Goal: Transaction & Acquisition: Purchase product/service

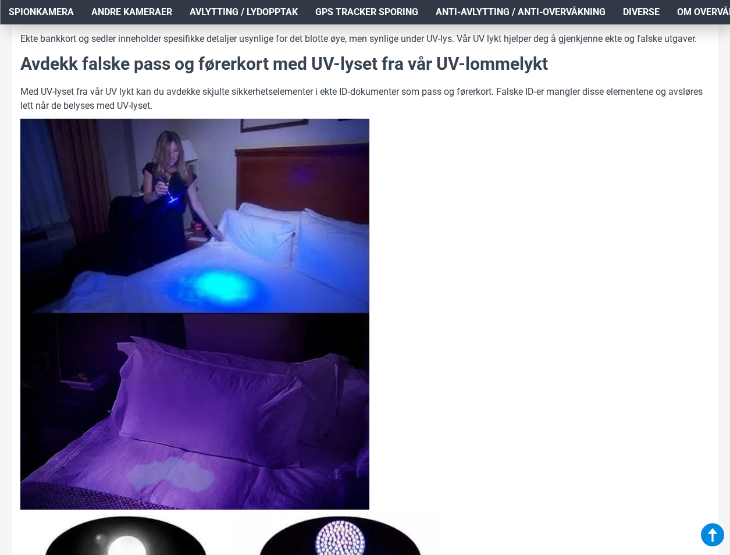
scroll to position [698, 0]
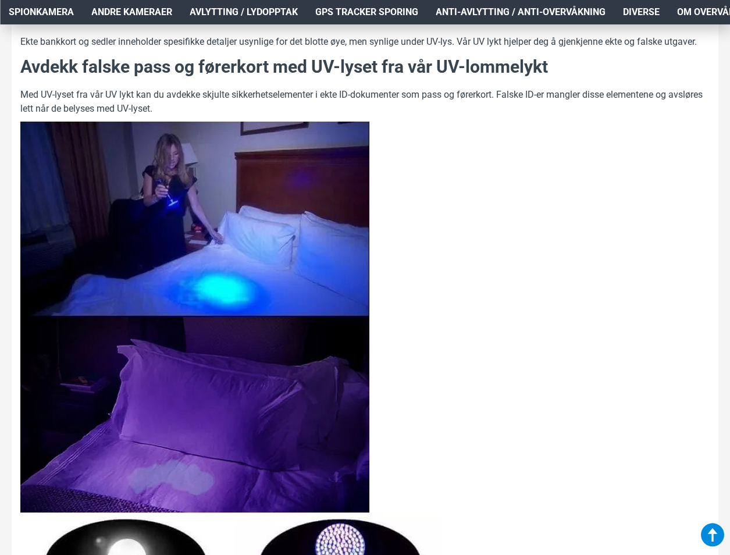
click at [203, 250] on img at bounding box center [194, 220] width 349 height 196
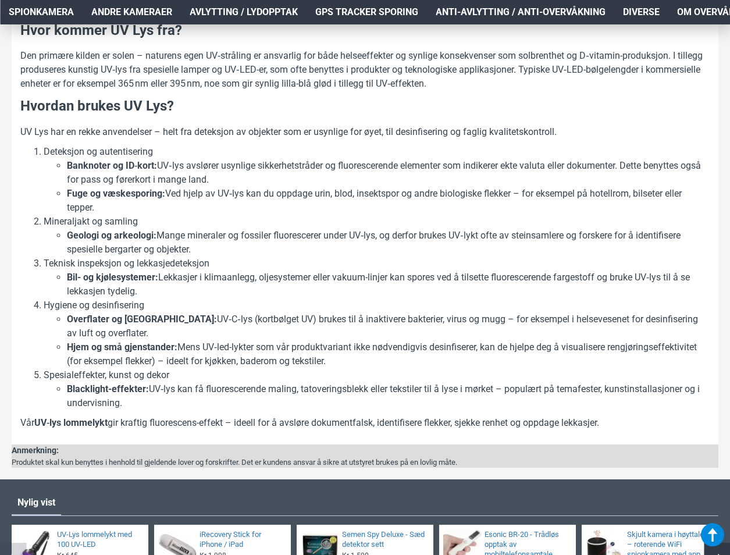
scroll to position [1688, 0]
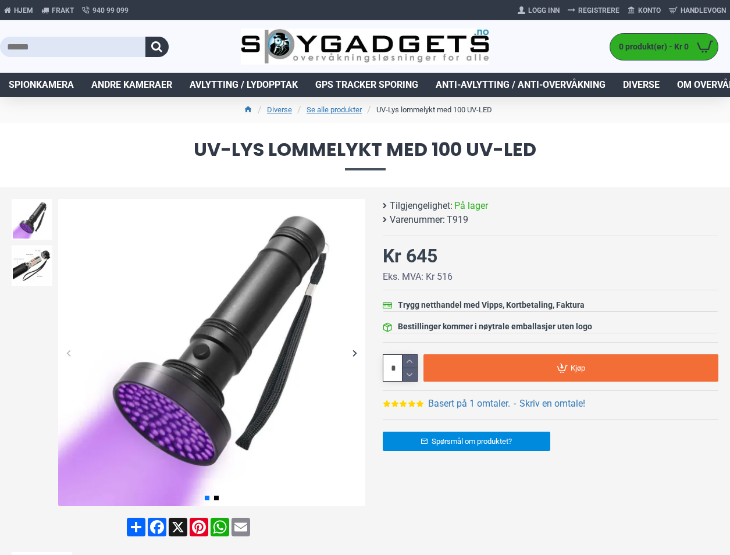
click at [90, 49] on input "text" at bounding box center [73, 47] width 146 height 20
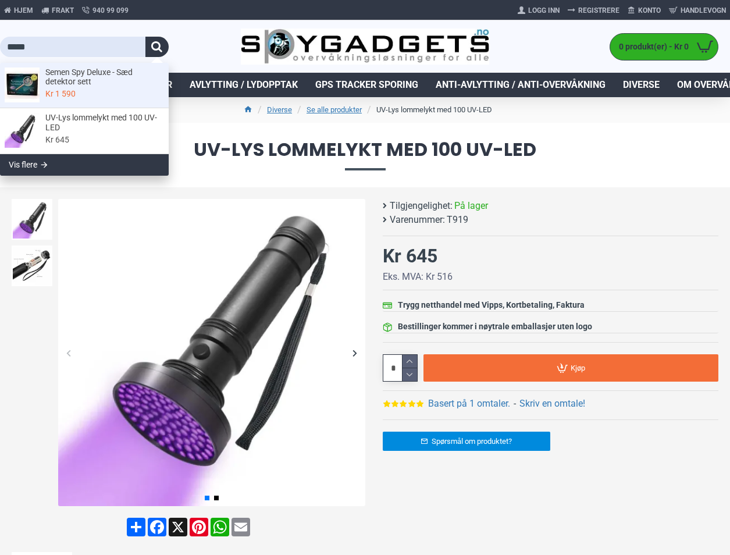
click at [72, 68] on span "Semen Spy Deluxe - Sæd detektor sett" at bounding box center [103, 78] width 116 height 20
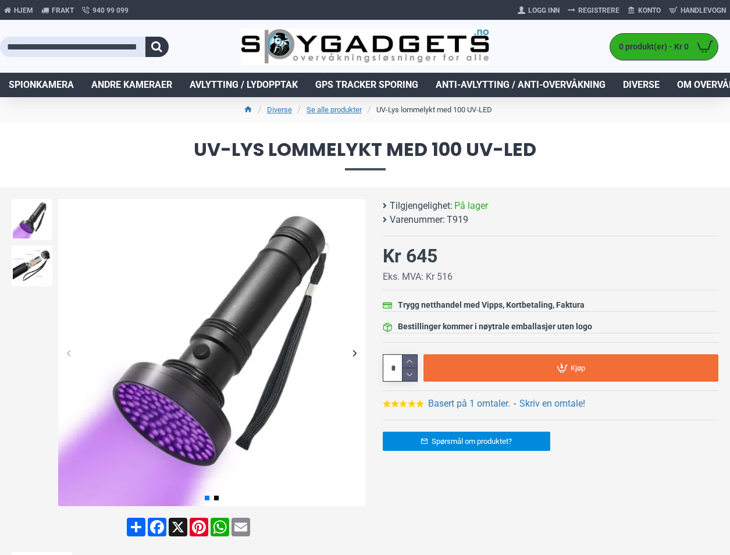
type input "**********"
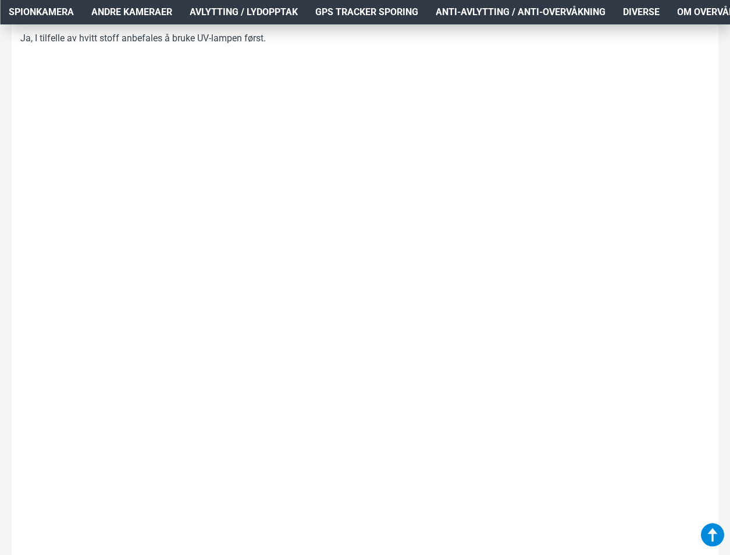
scroll to position [1283, 0]
